Goal: Transaction & Acquisition: Book appointment/travel/reservation

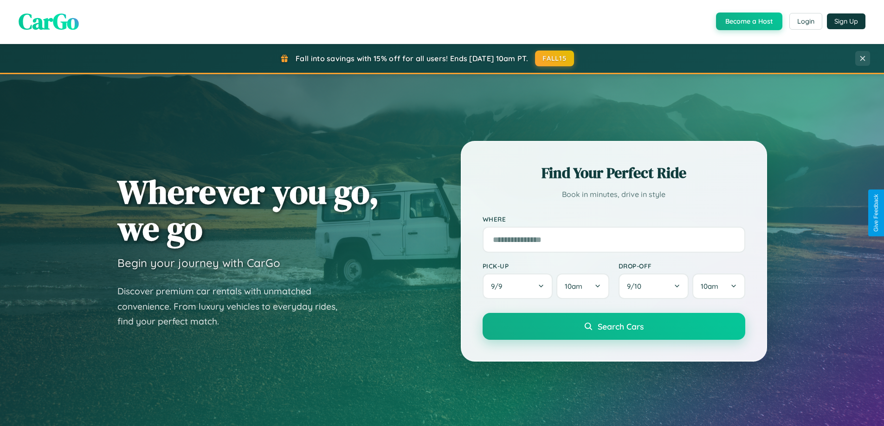
scroll to position [639, 0]
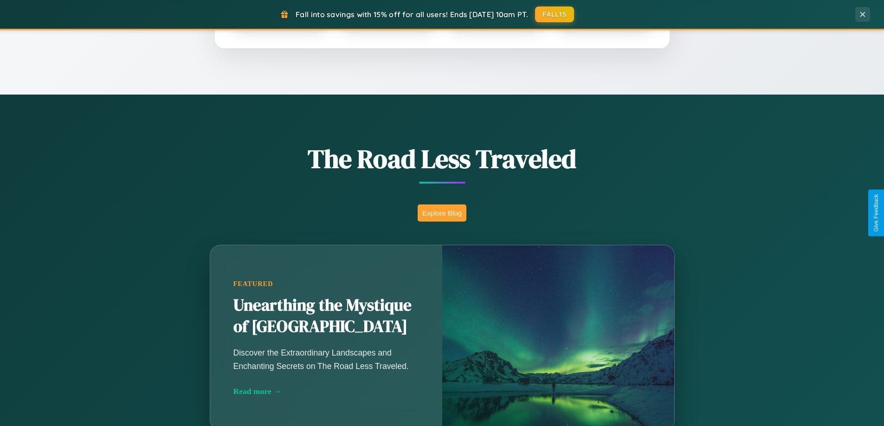
click at [442, 213] on button "Explore Blog" at bounding box center [442, 213] width 49 height 17
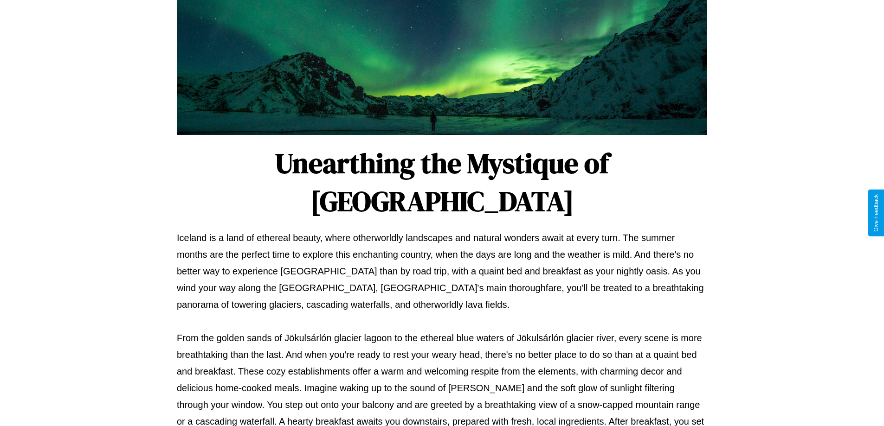
scroll to position [300, 0]
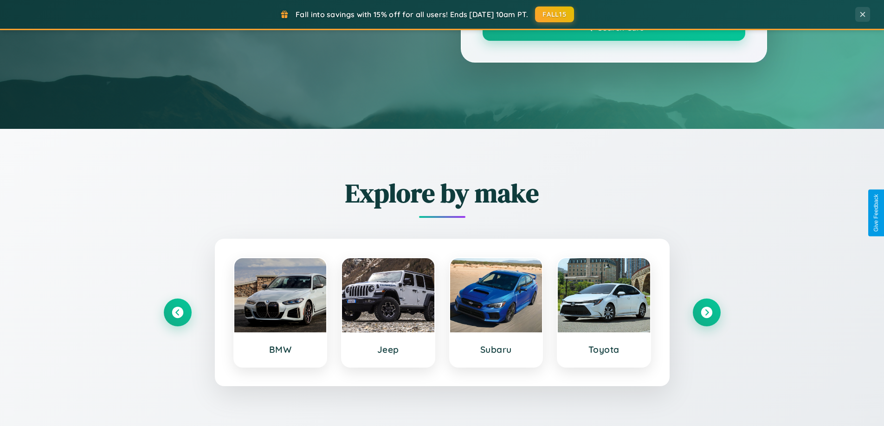
scroll to position [639, 0]
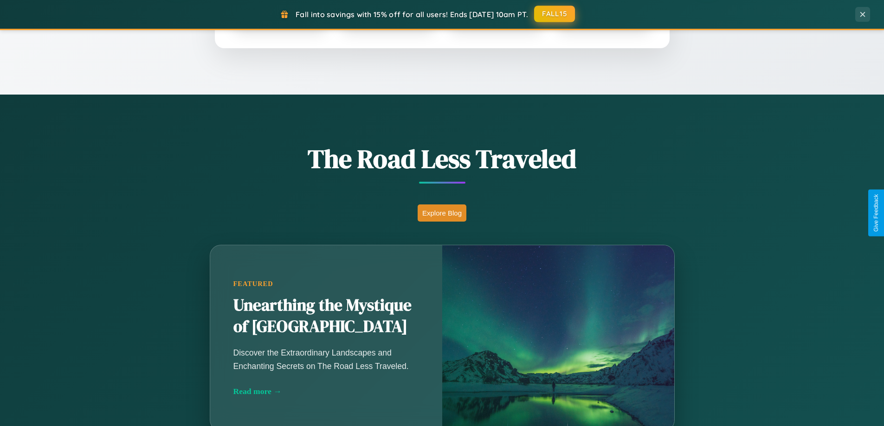
click at [555, 14] on button "FALL15" at bounding box center [554, 14] width 41 height 17
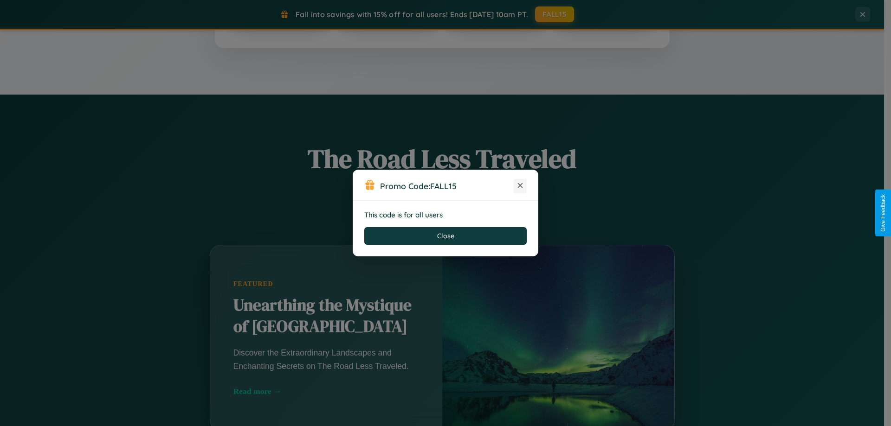
click at [520, 186] on icon at bounding box center [520, 185] width 9 height 9
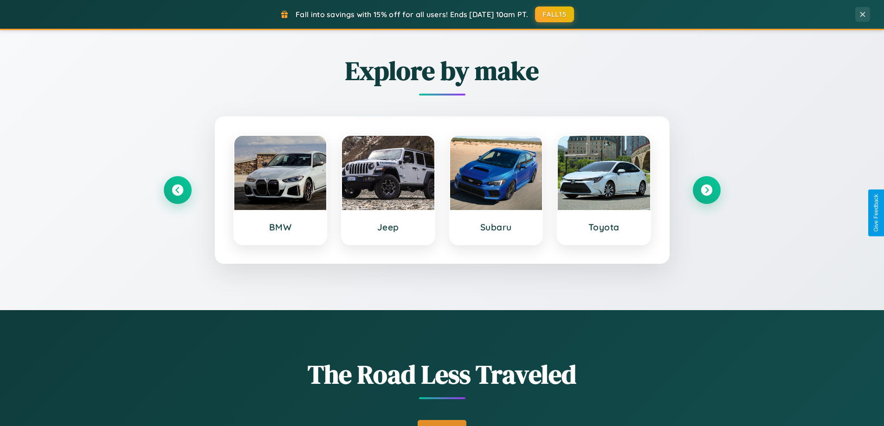
scroll to position [27, 0]
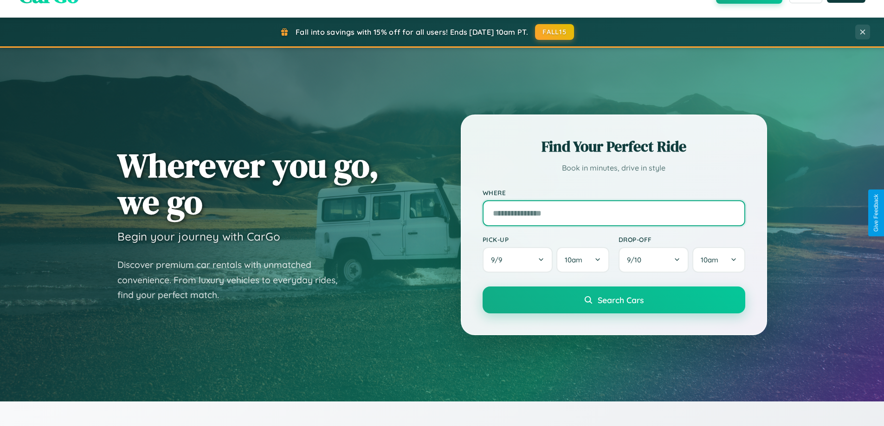
click at [614, 213] on input "text" at bounding box center [614, 213] width 263 height 26
type input "*******"
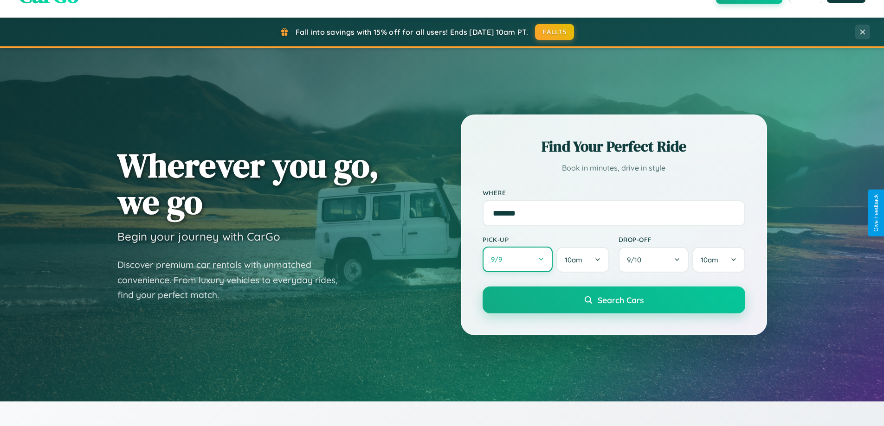
click at [517, 260] on button "9 / 9" at bounding box center [518, 260] width 71 height 26
select select "*"
select select "****"
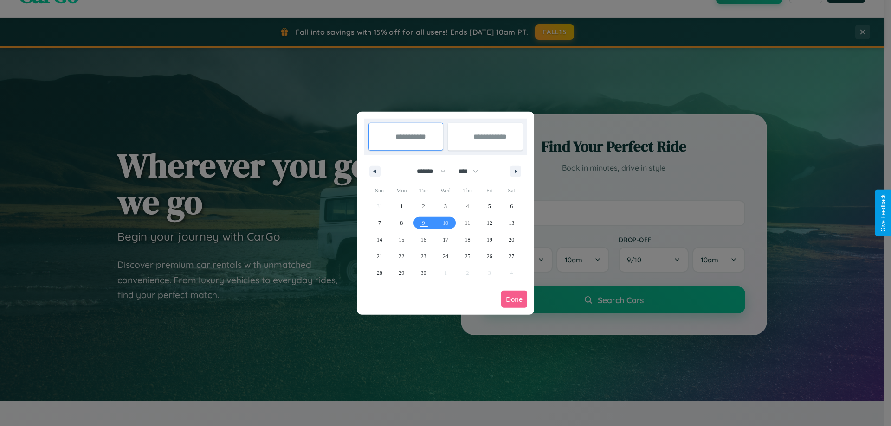
click at [427, 171] on select "******* ******** ***** ***** *** **** **** ****** ********* ******* ******** **…" at bounding box center [429, 171] width 39 height 15
select select "*"
click at [472, 171] on select "**** **** **** **** **** **** **** **** **** **** **** **** **** **** **** ****…" at bounding box center [468, 171] width 28 height 15
select select "****"
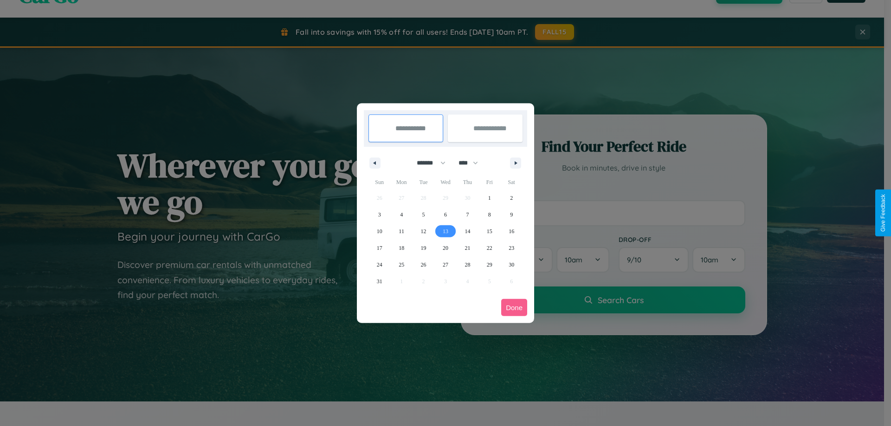
click at [445, 231] on span "13" at bounding box center [446, 231] width 6 height 17
type input "**********"
click at [445, 248] on span "20" at bounding box center [446, 248] width 6 height 17
type input "**********"
click at [514, 308] on button "Done" at bounding box center [514, 307] width 26 height 17
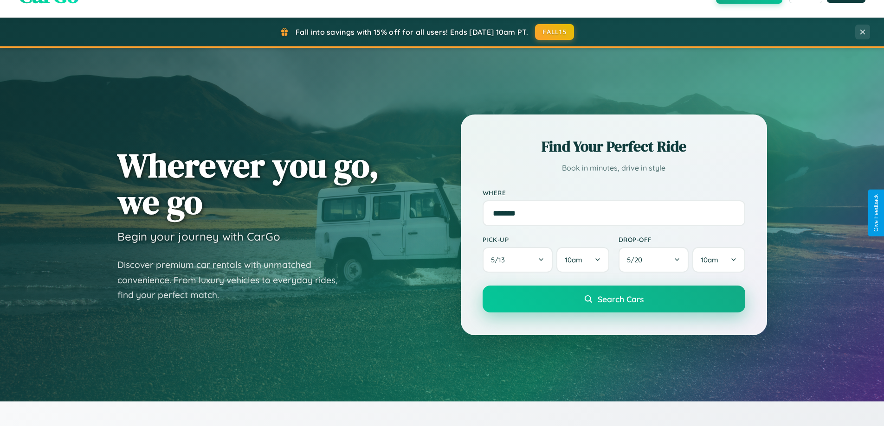
click at [614, 299] on span "Search Cars" at bounding box center [621, 299] width 46 height 10
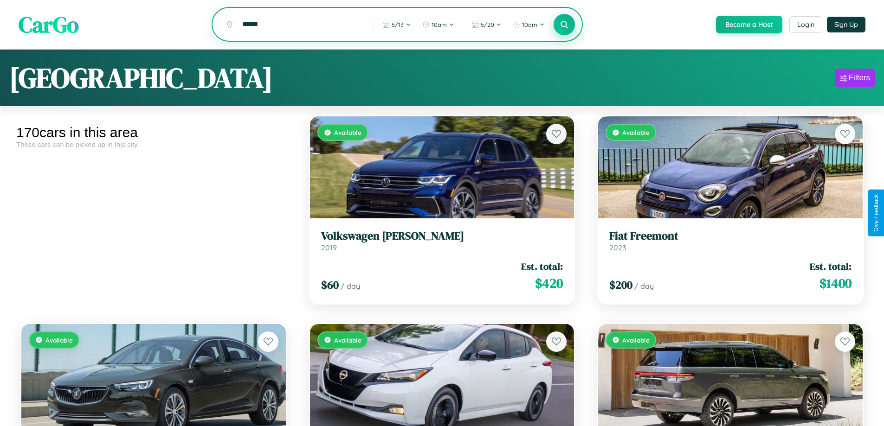
click at [564, 25] on icon at bounding box center [564, 24] width 9 height 9
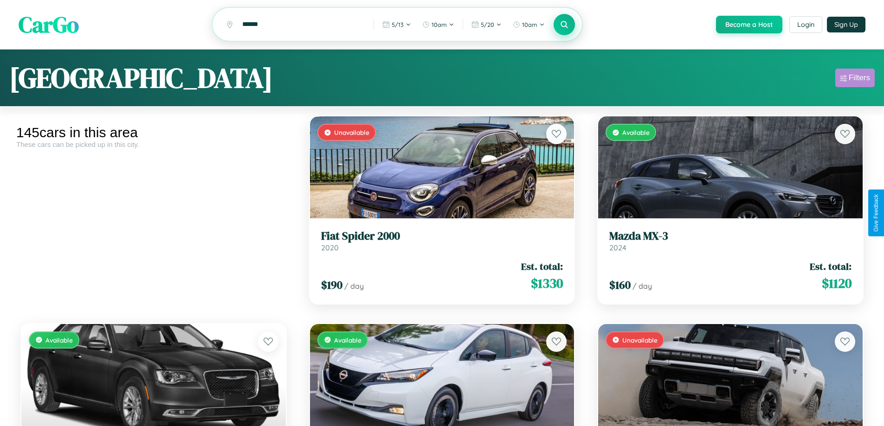
click at [855, 79] on div "Filters" at bounding box center [859, 77] width 21 height 9
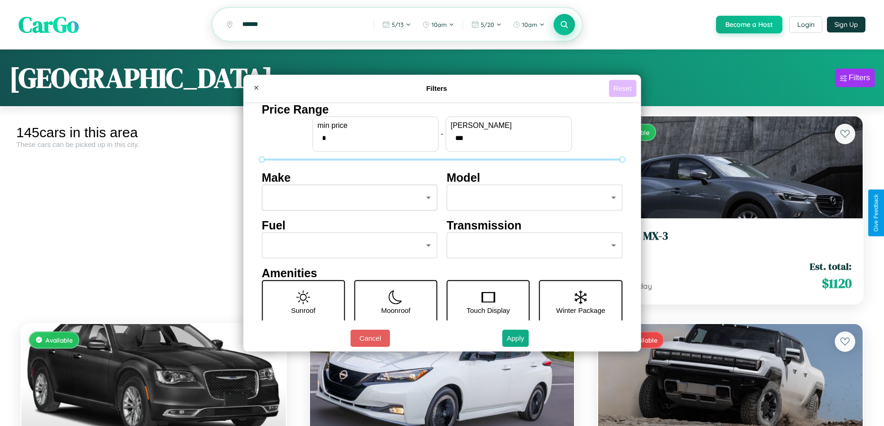
click at [624, 88] on button "Reset" at bounding box center [622, 88] width 27 height 17
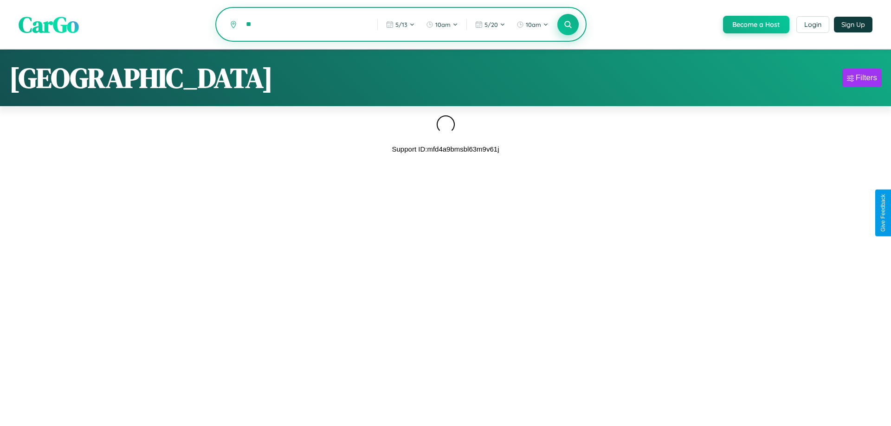
type input "*"
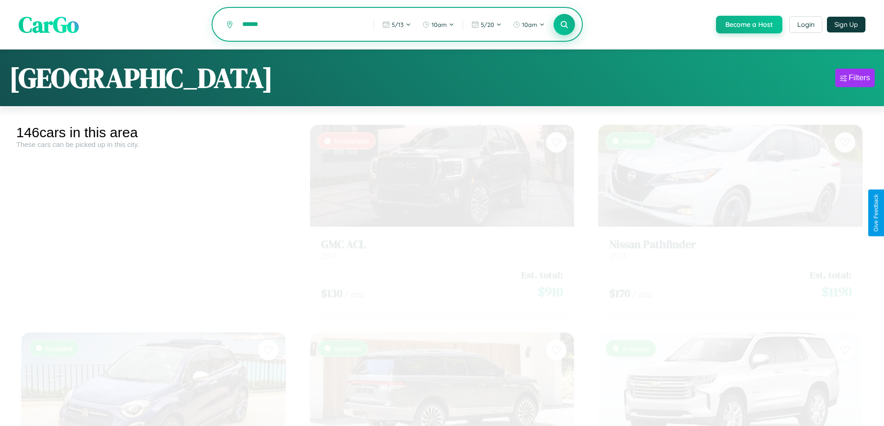
type input "******"
click at [564, 25] on icon at bounding box center [564, 24] width 9 height 9
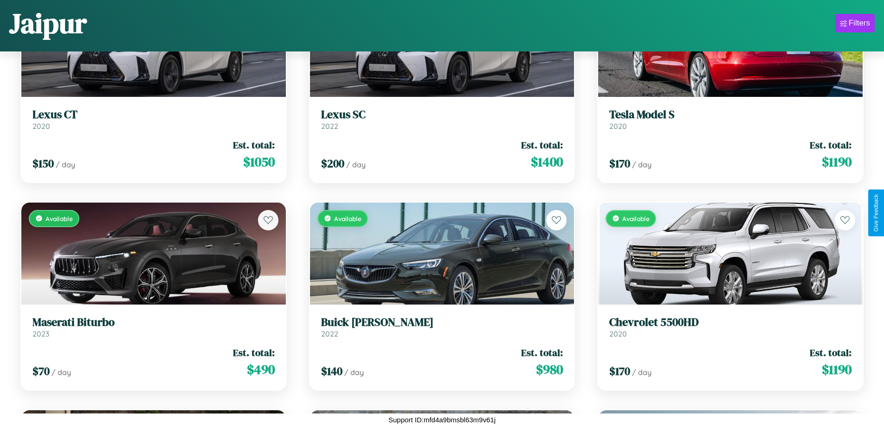
scroll to position [3663, 0]
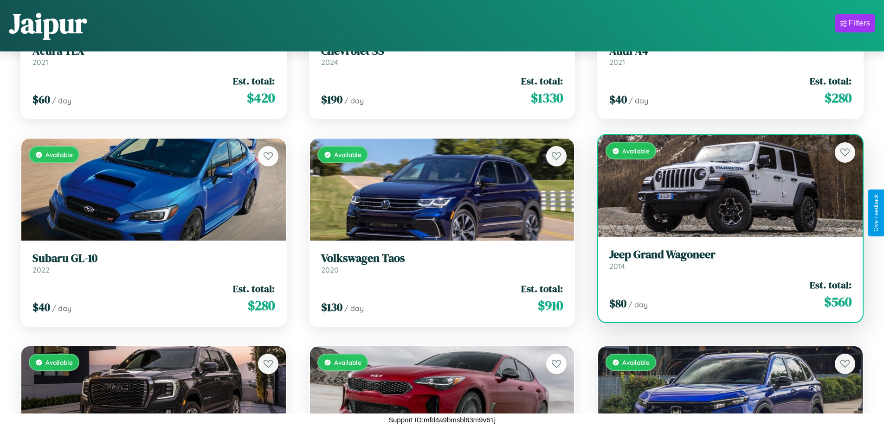
click at [724, 187] on div "Available" at bounding box center [730, 186] width 265 height 102
click at [724, 186] on div "Available" at bounding box center [730, 186] width 265 height 102
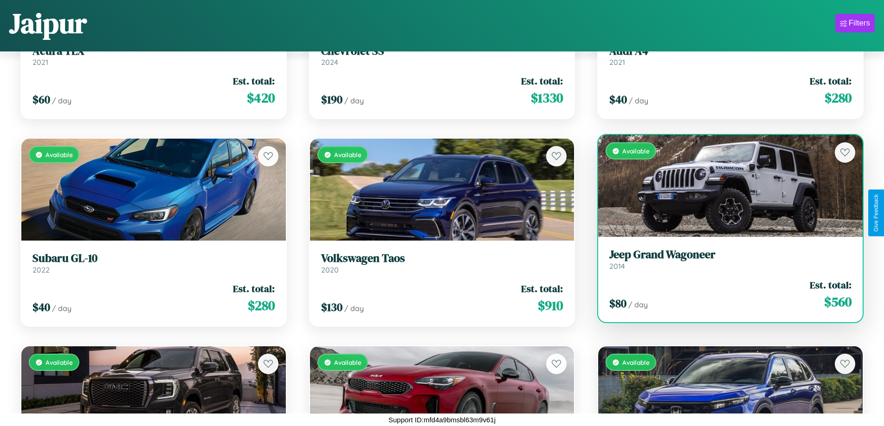
click at [724, 186] on div "Available" at bounding box center [730, 186] width 265 height 102
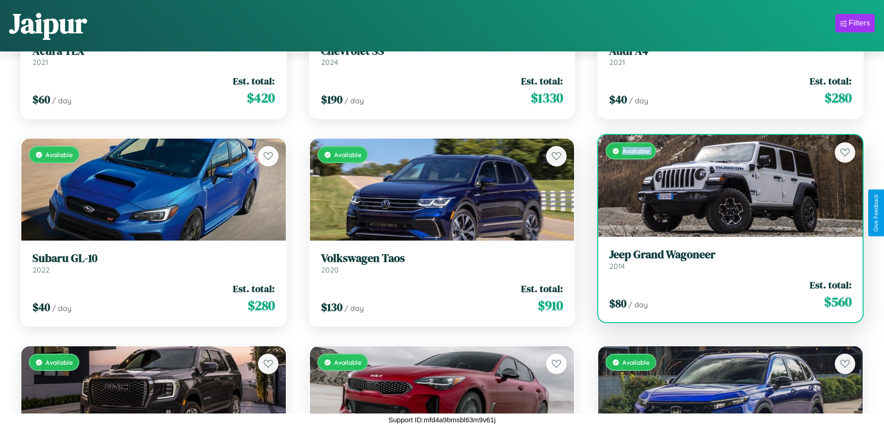
click at [724, 186] on div "Available" at bounding box center [730, 186] width 265 height 102
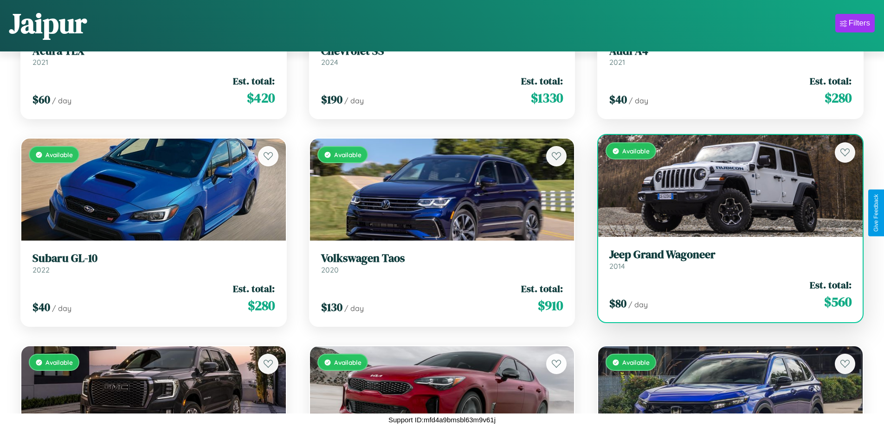
click at [724, 186] on div "Available" at bounding box center [730, 186] width 265 height 102
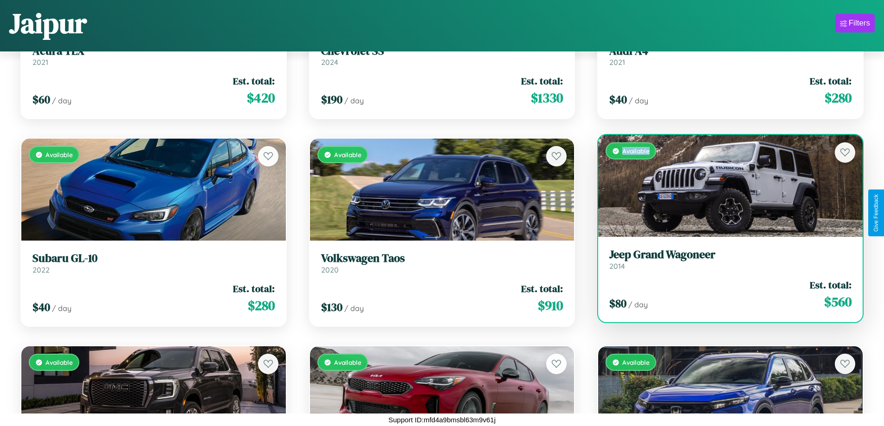
click at [724, 186] on div "Available" at bounding box center [730, 186] width 265 height 102
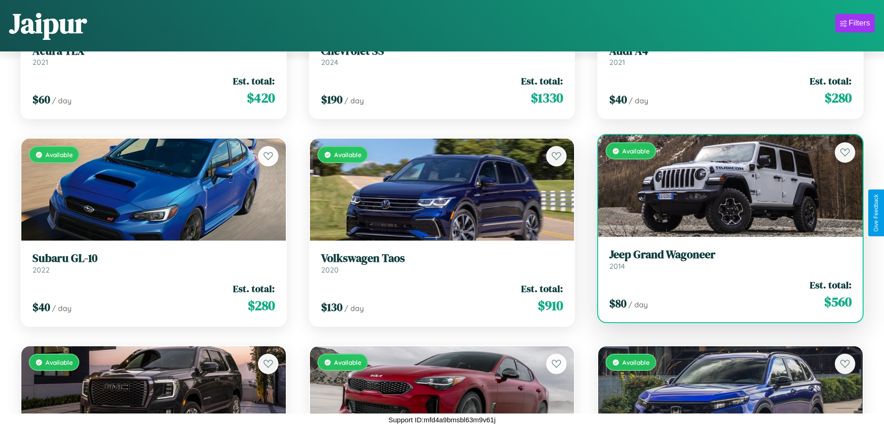
click at [724, 259] on h3 "Jeep Grand Wagoneer" at bounding box center [730, 254] width 242 height 13
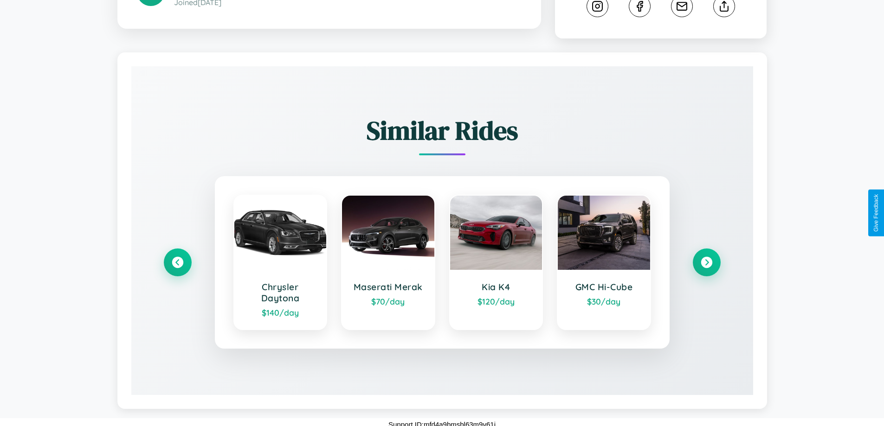
scroll to position [524, 0]
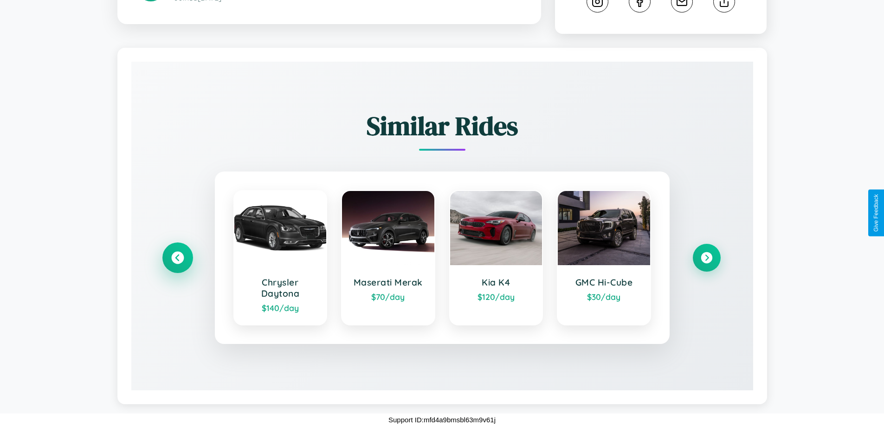
click at [177, 258] on icon at bounding box center [177, 258] width 13 height 13
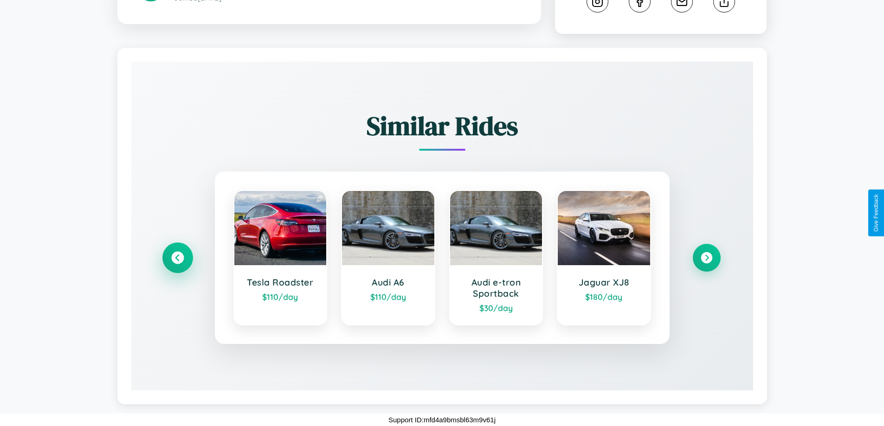
click at [177, 258] on icon at bounding box center [177, 258] width 13 height 13
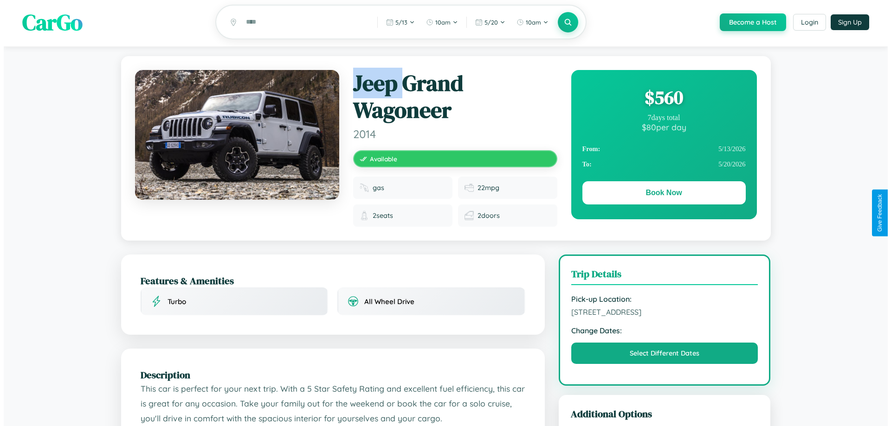
scroll to position [0, 0]
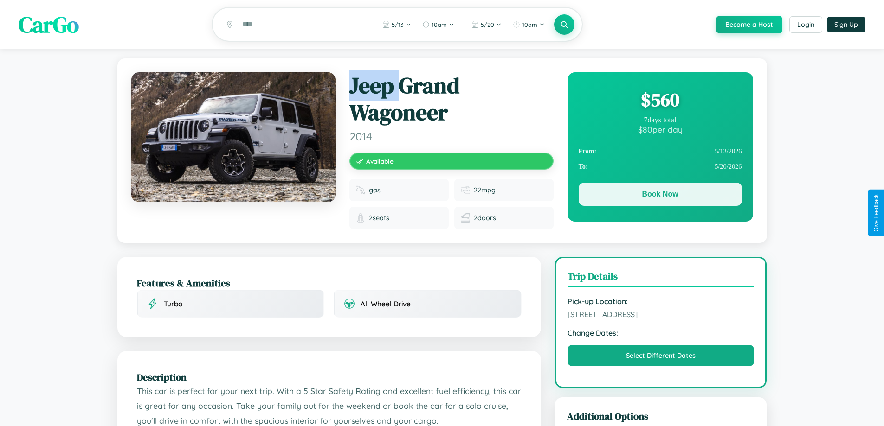
click at [660, 196] on button "Book Now" at bounding box center [660, 194] width 163 height 23
